Goal: Find specific page/section: Find specific page/section

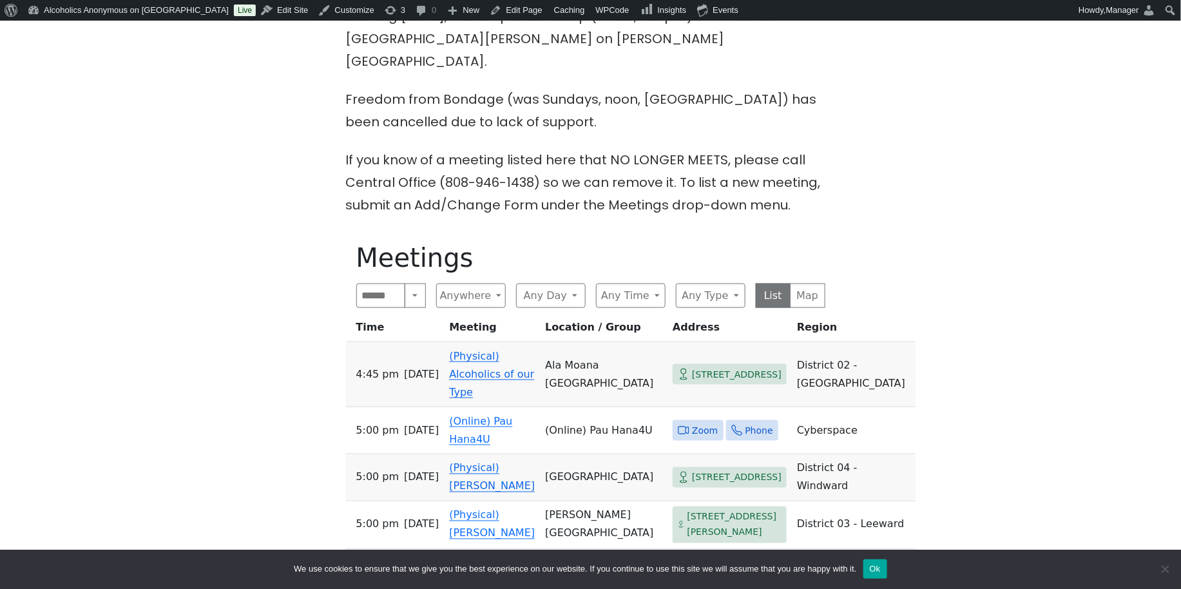
scroll to position [515, 0]
click at [801, 282] on button "Map" at bounding box center [807, 294] width 35 height 24
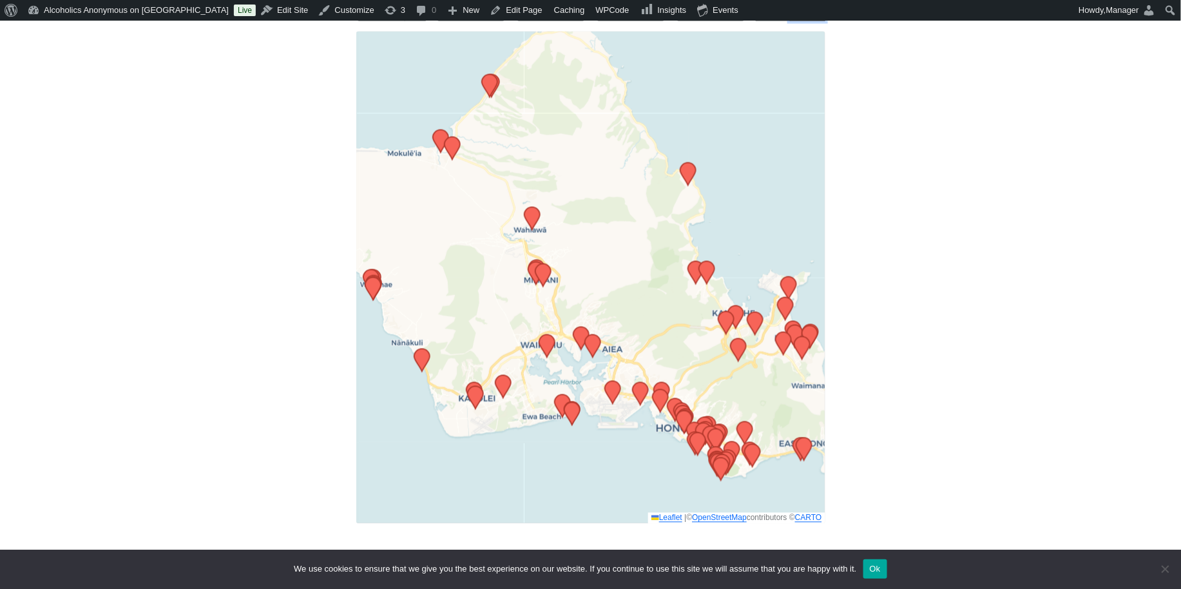
scroll to position [773, 0]
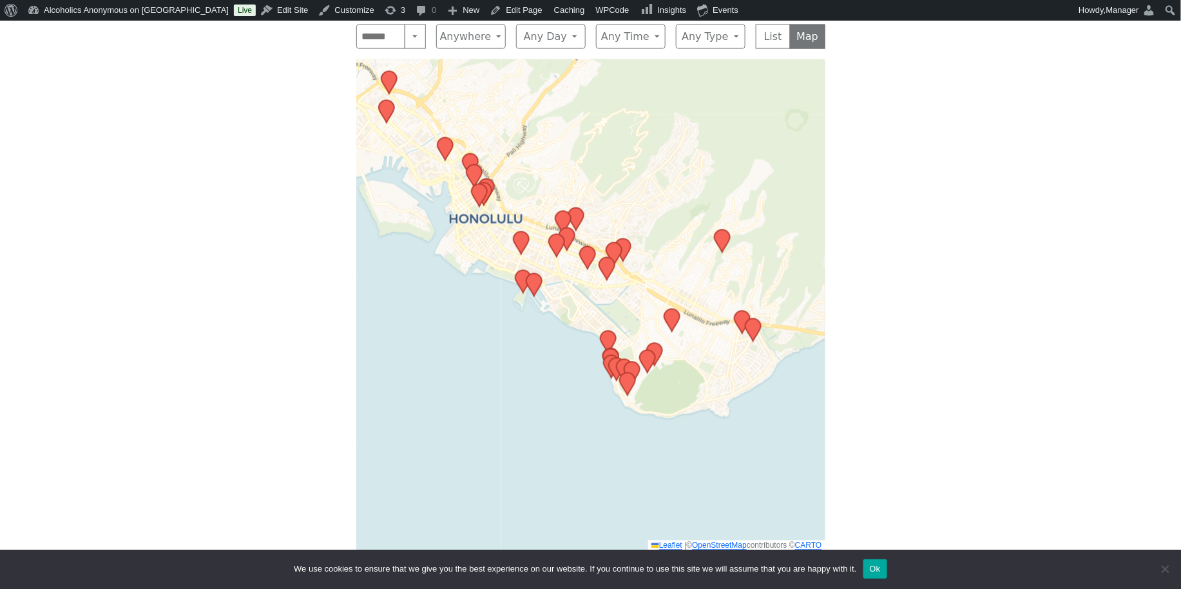
drag, startPoint x: 732, startPoint y: 439, endPoint x: 666, endPoint y: 184, distance: 262.8
click at [667, 184] on div "Leaflet | © OpenStreetMap contributors © CARTO" at bounding box center [590, 305] width 469 height 492
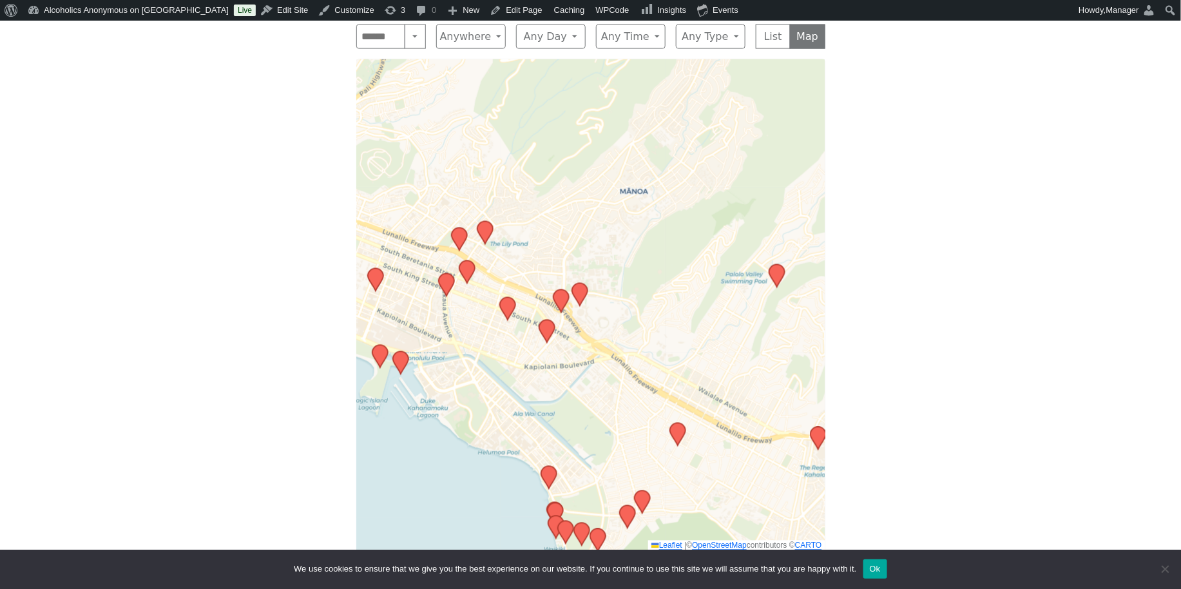
click at [771, 265] on icon at bounding box center [776, 276] width 15 height 23
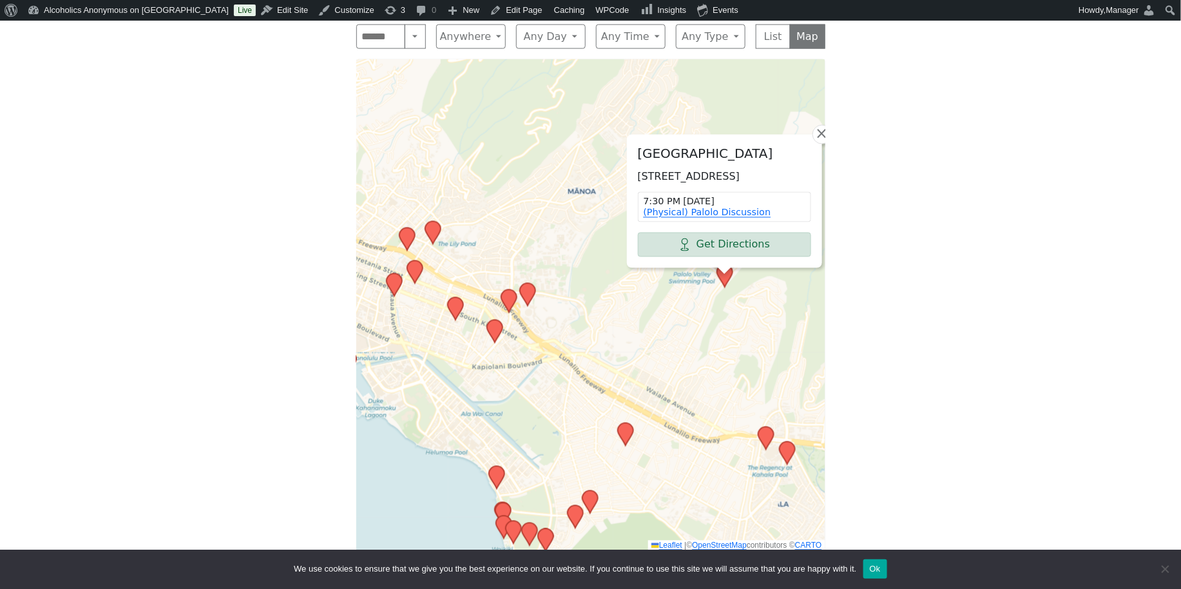
click at [687, 279] on div "[GEOGRAPHIC_DATA] [STREET_ADDRESS] 7:30 PM [DATE] (Physical) Palolo Discussion …" at bounding box center [590, 305] width 469 height 492
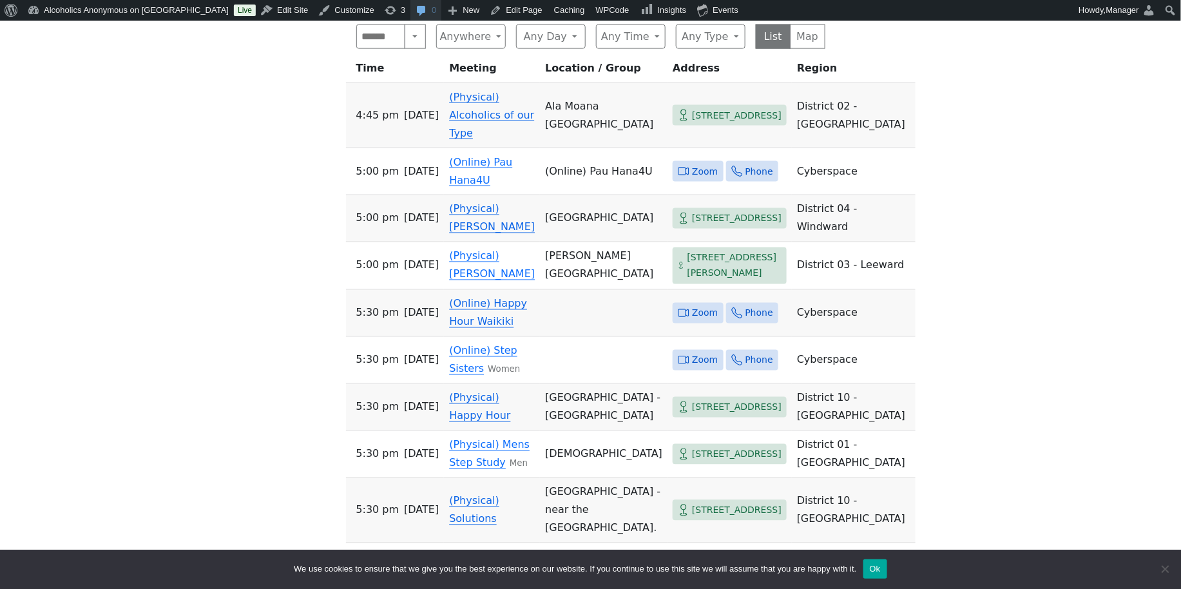
scroll to position [515, 0]
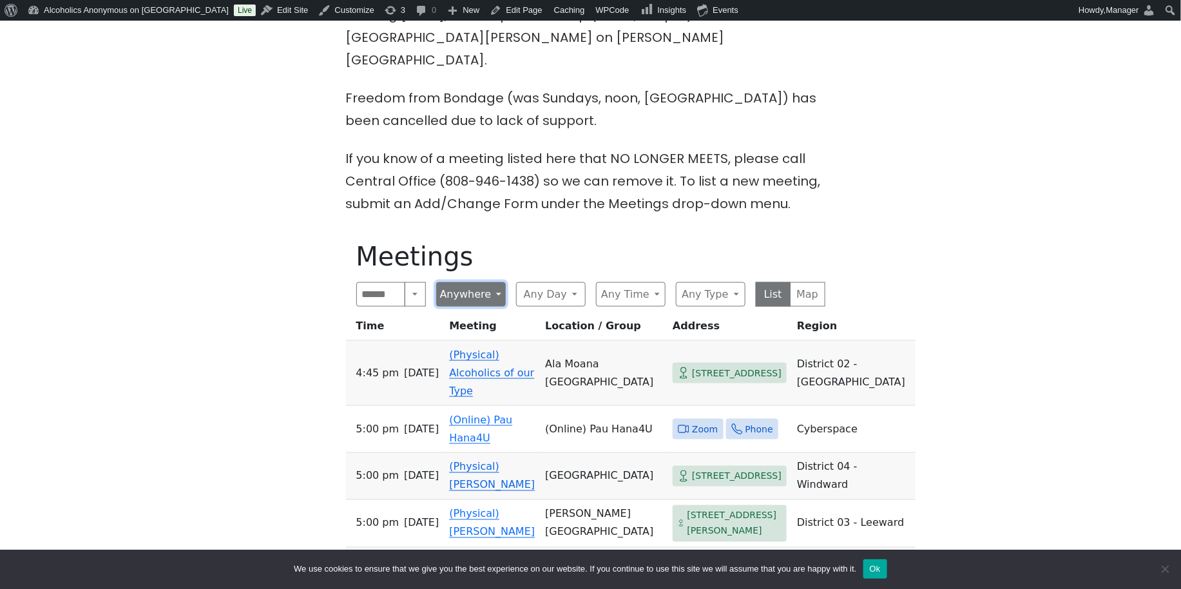
click at [495, 282] on button "Anywhere" at bounding box center [471, 294] width 70 height 24
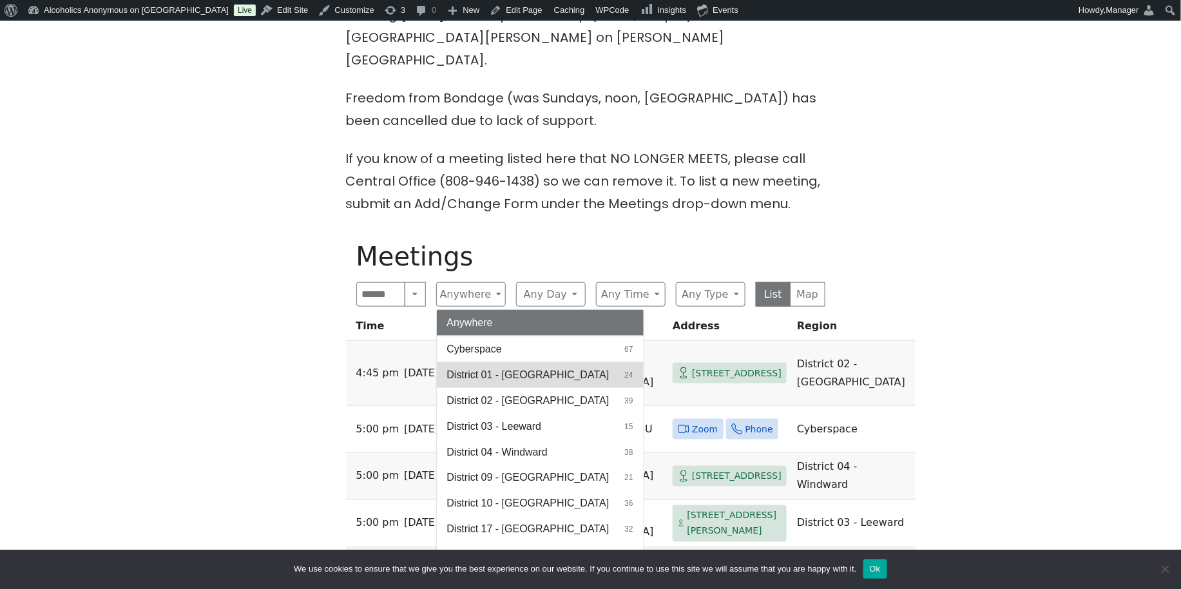
click at [516, 367] on span "District 01 - [GEOGRAPHIC_DATA]" at bounding box center [528, 374] width 162 height 15
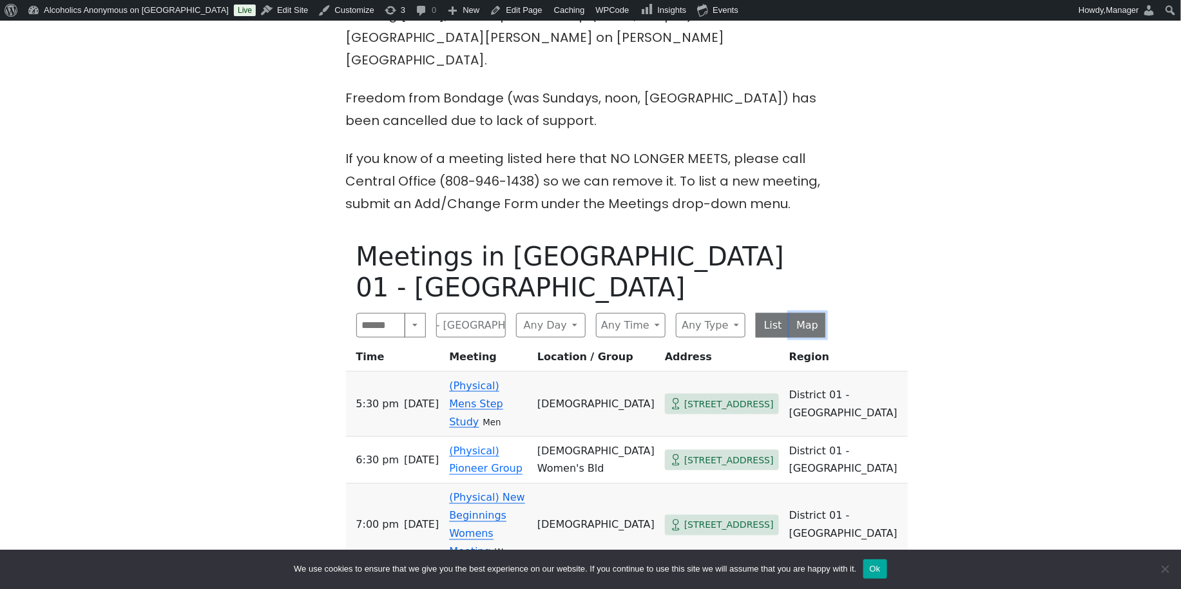
click at [812, 313] on button "Map" at bounding box center [807, 325] width 35 height 24
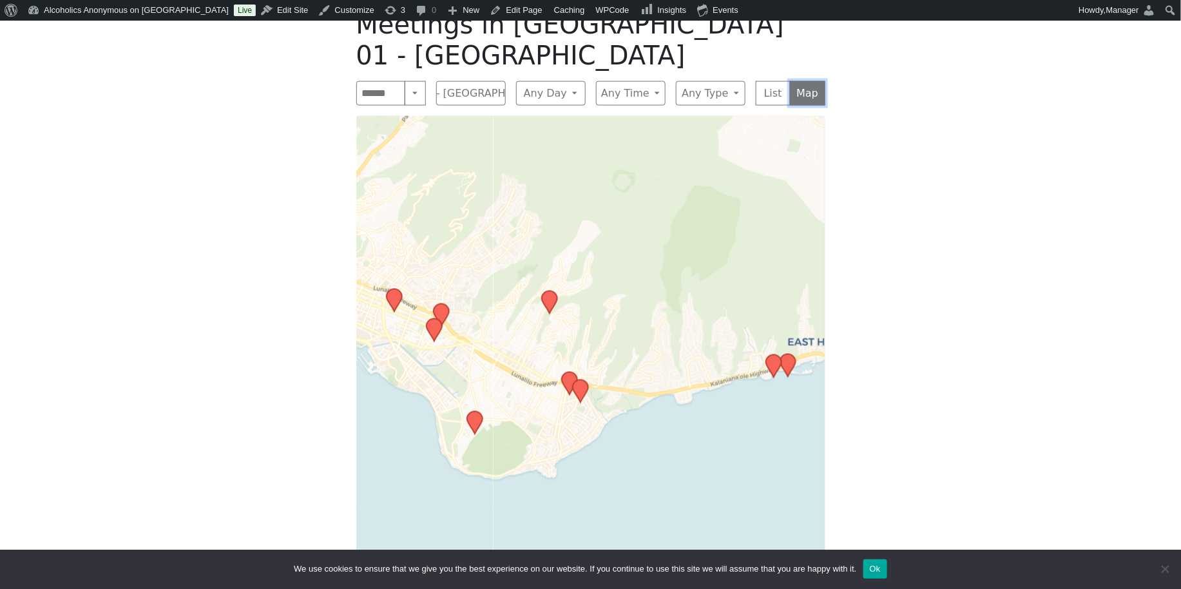
scroll to position [859, 0]
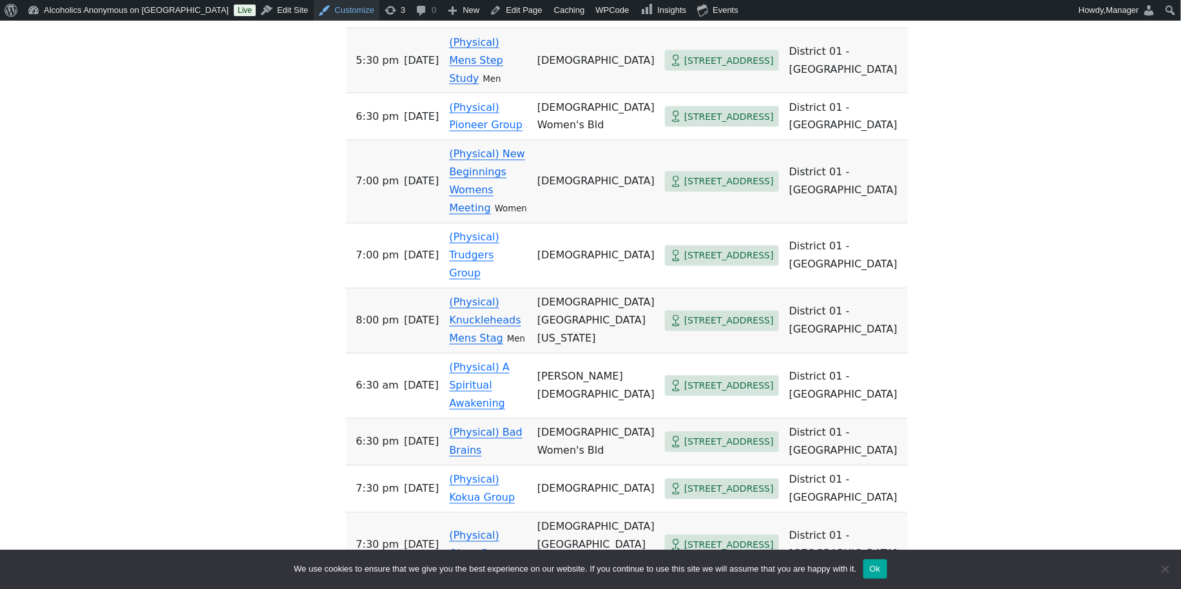
scroll to position [515, 0]
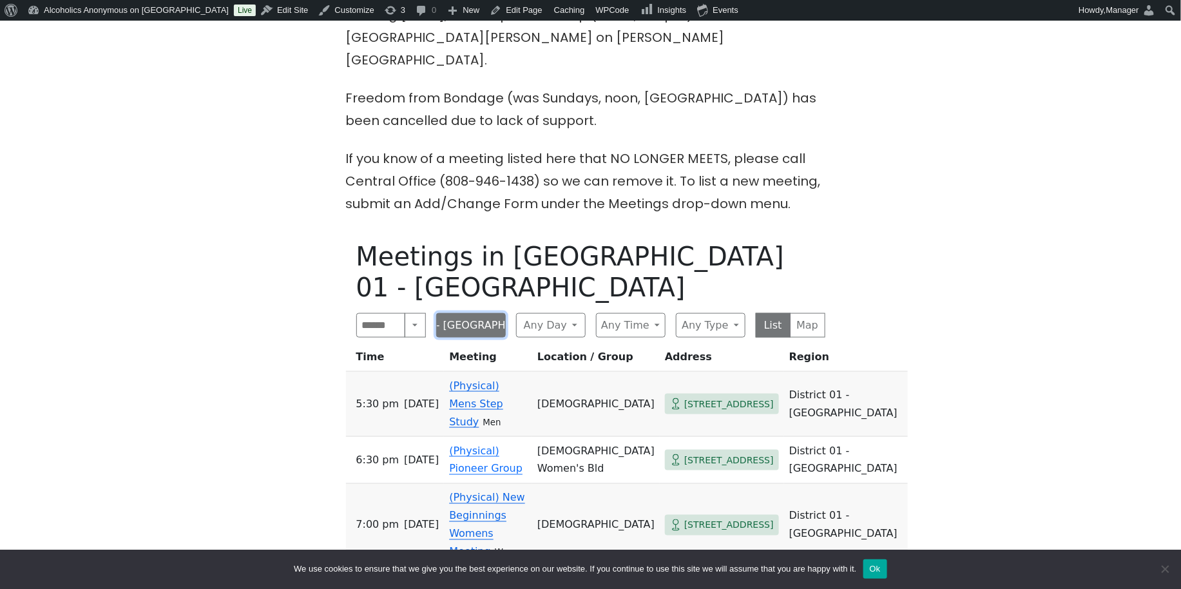
click at [498, 313] on button "District 01 - [GEOGRAPHIC_DATA]" at bounding box center [471, 325] width 70 height 24
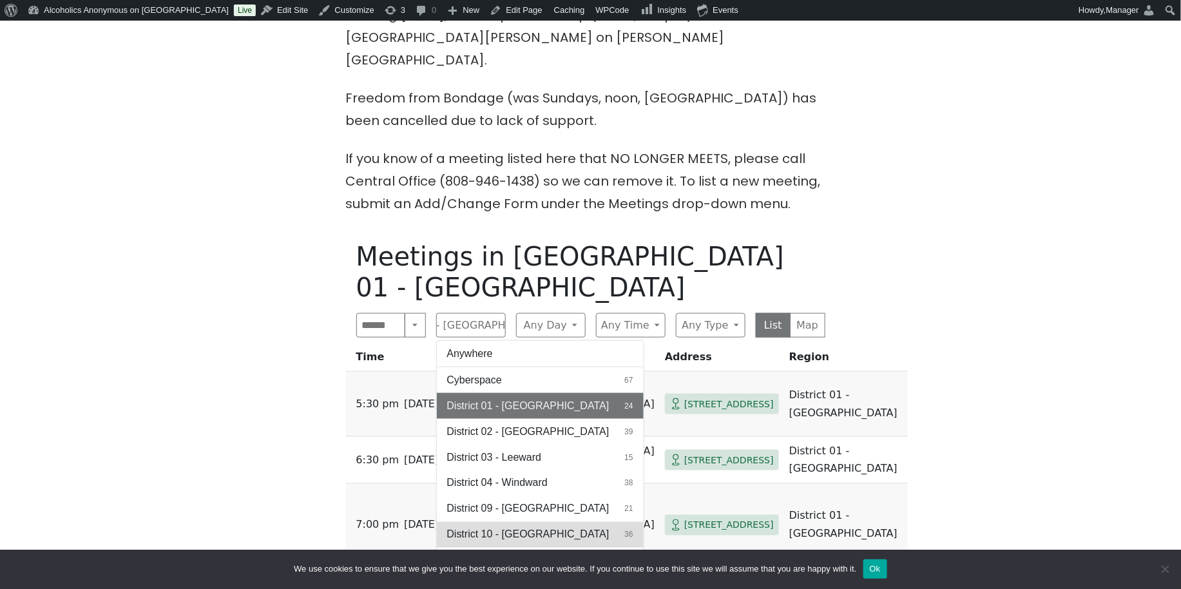
click at [472, 527] on span "District 10 - [GEOGRAPHIC_DATA]" at bounding box center [528, 534] width 162 height 15
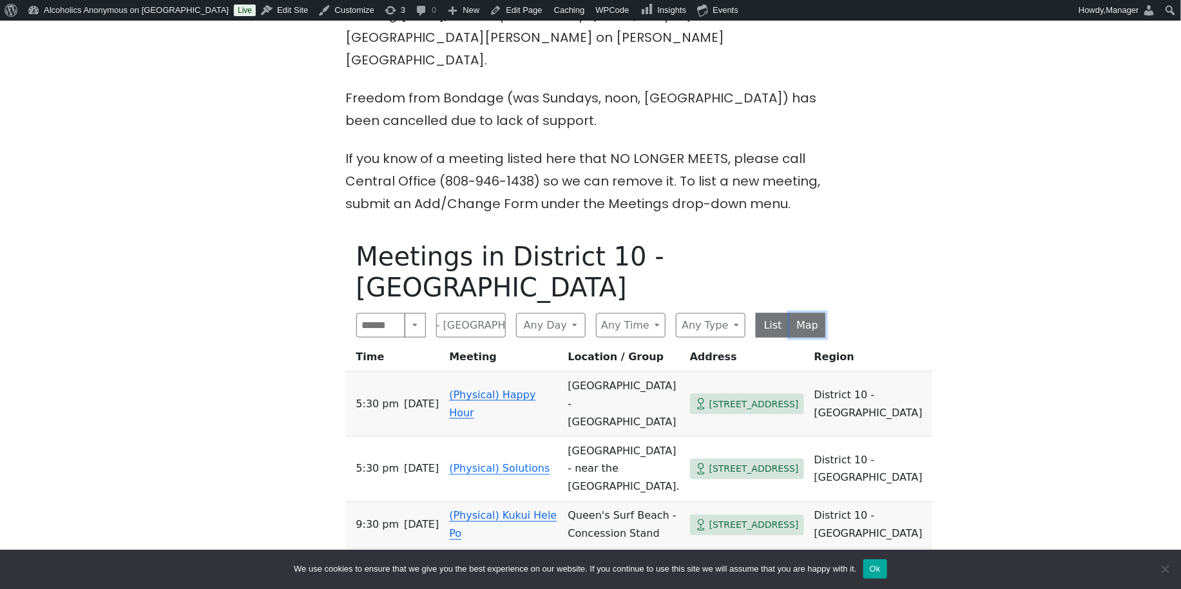
click at [808, 313] on button "Map" at bounding box center [807, 325] width 35 height 24
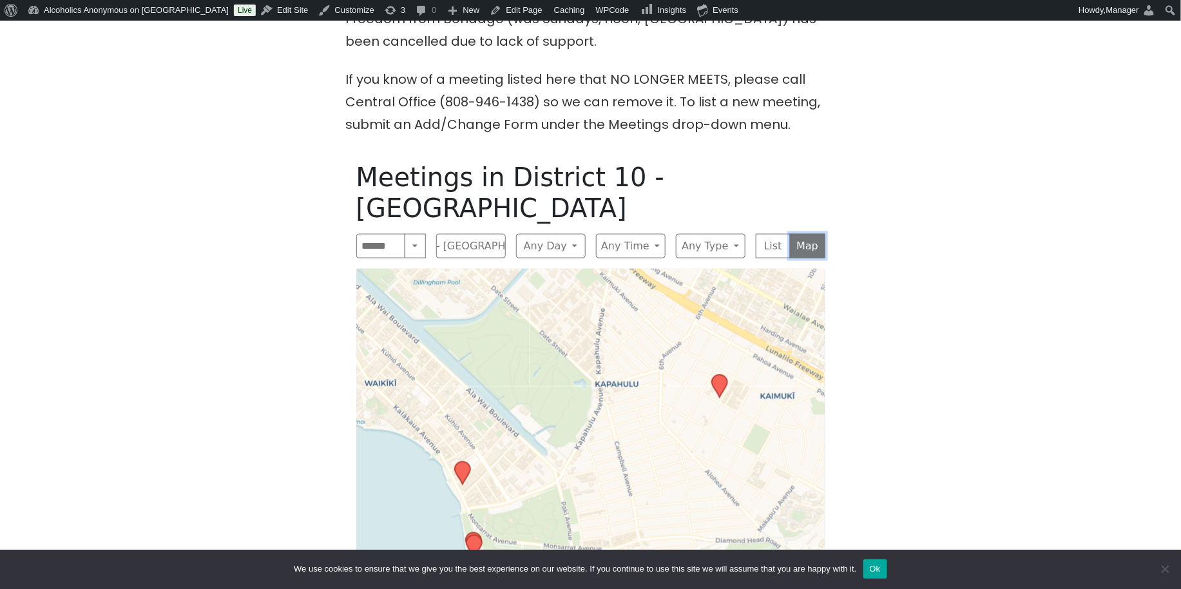
scroll to position [601, 0]
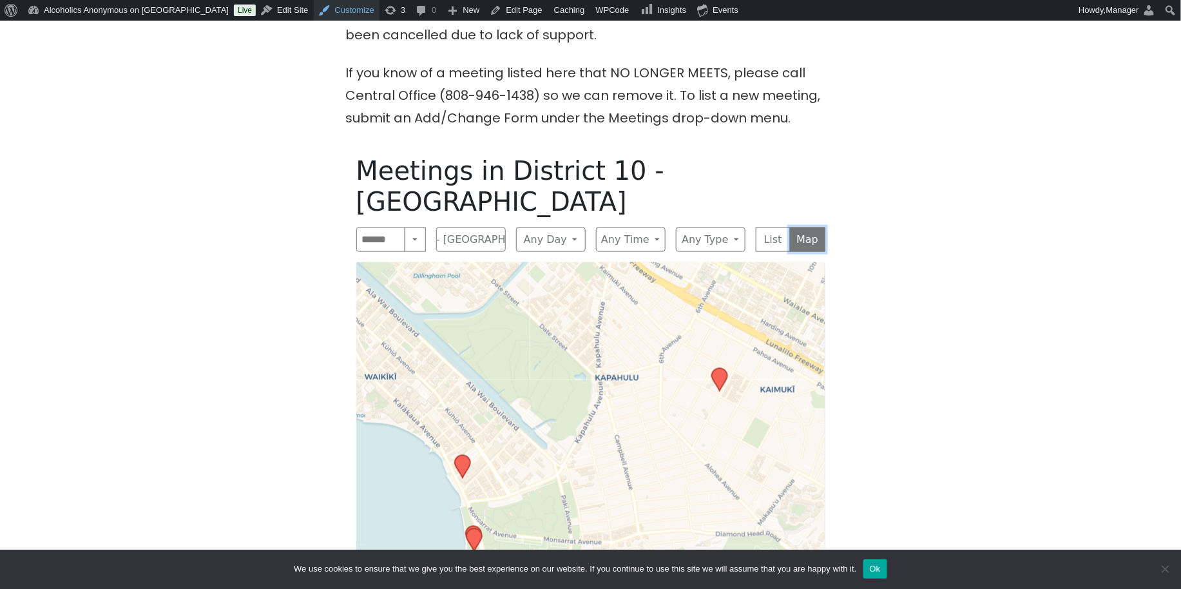
scroll to position [515, 0]
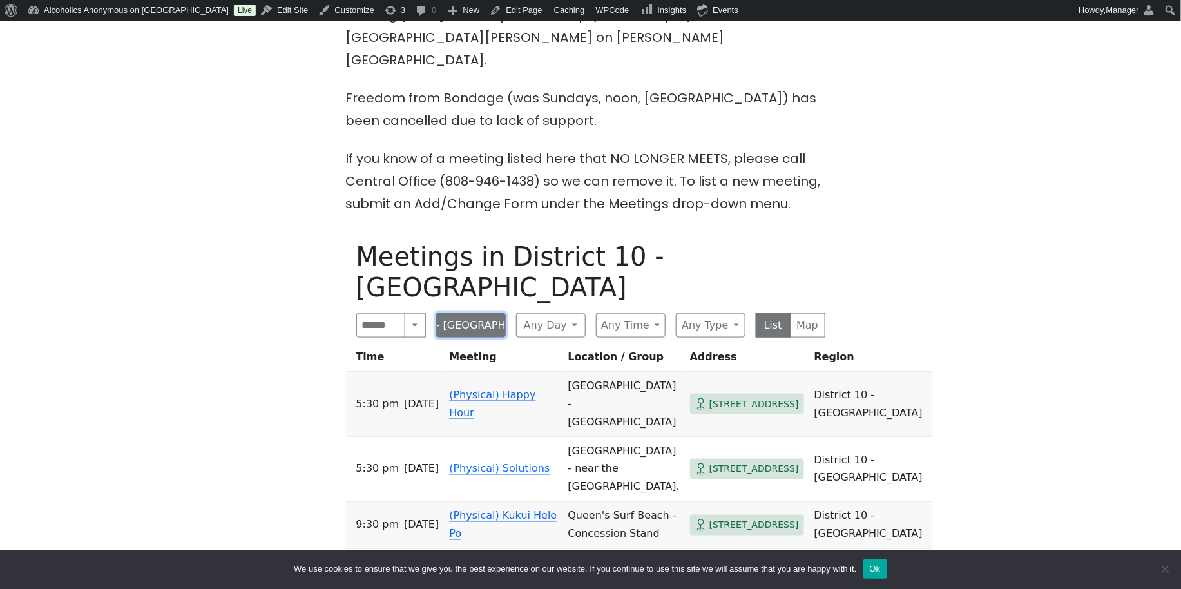
click at [483, 313] on button "District 10 - [GEOGRAPHIC_DATA]" at bounding box center [471, 325] width 70 height 24
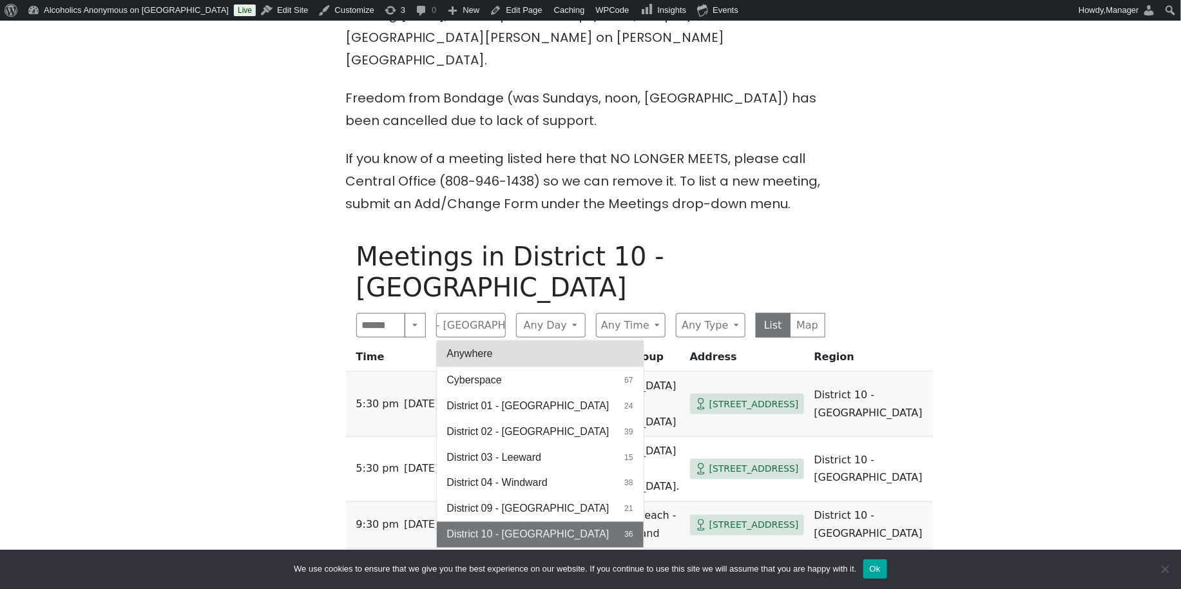
click at [486, 341] on button "Anywhere" at bounding box center [540, 354] width 207 height 26
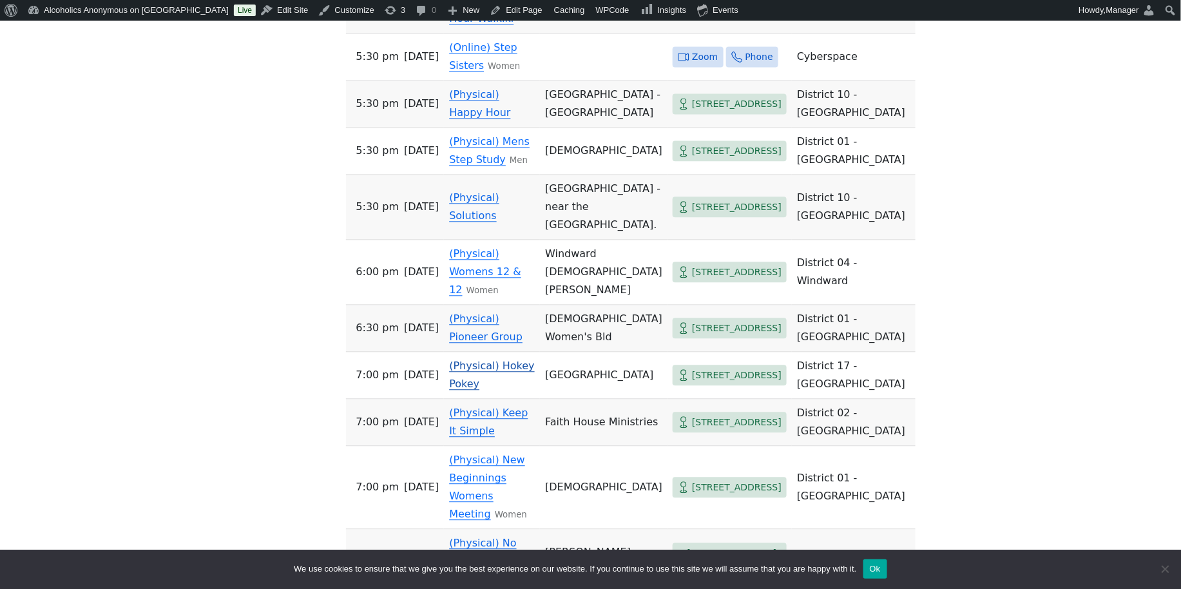
scroll to position [1116, 0]
